Goal: Navigation & Orientation: Find specific page/section

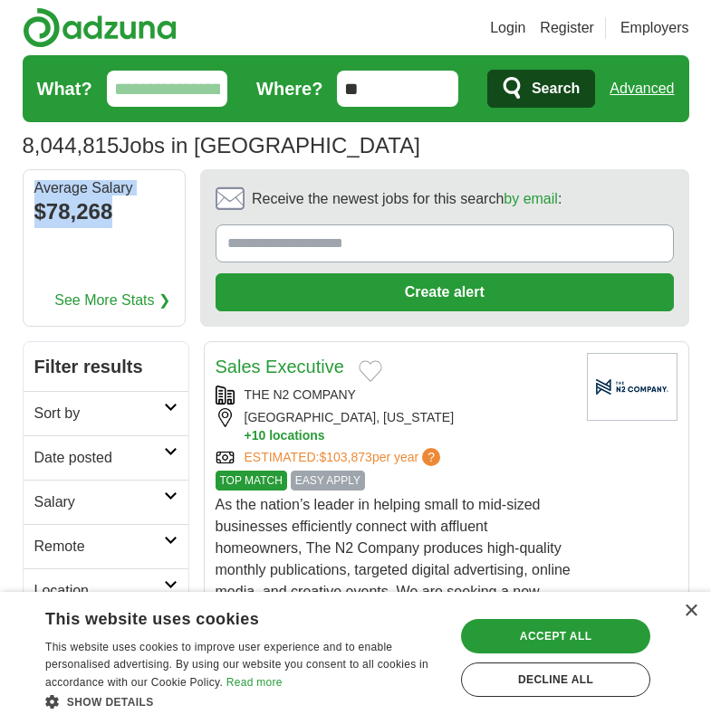
drag, startPoint x: 0, startPoint y: 0, endPoint x: 345, endPoint y: 148, distance: 375.2
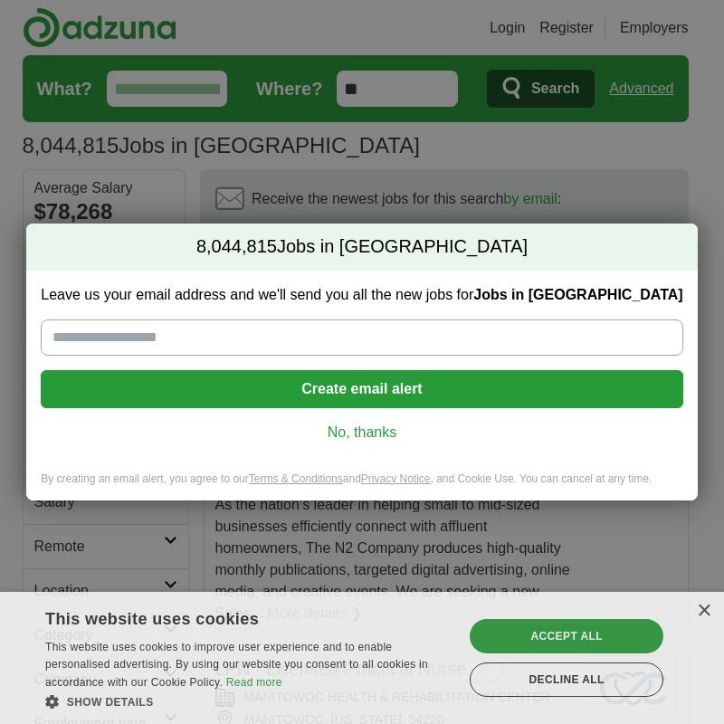
click at [351, 433] on link "No, thanks" at bounding box center [361, 433] width 613 height 20
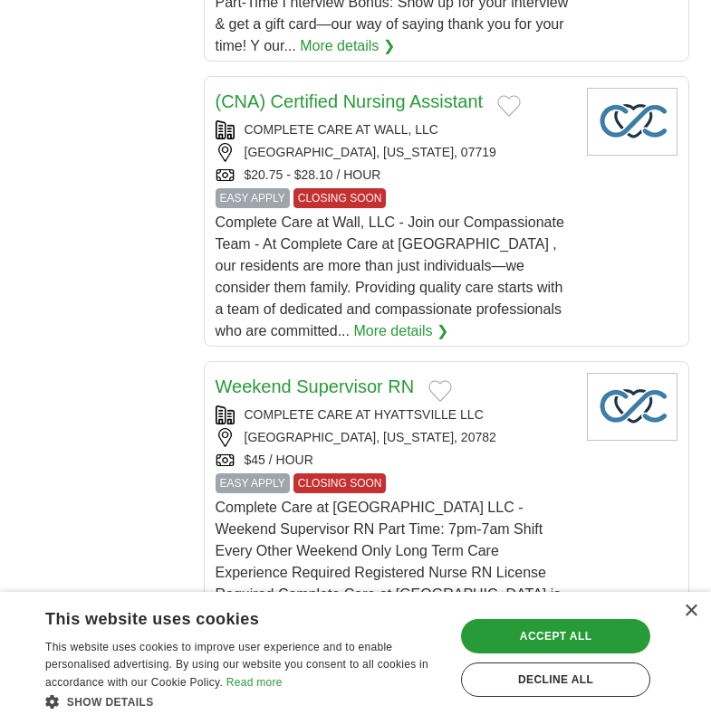
scroll to position [3169, 0]
